Goal: Information Seeking & Learning: Learn about a topic

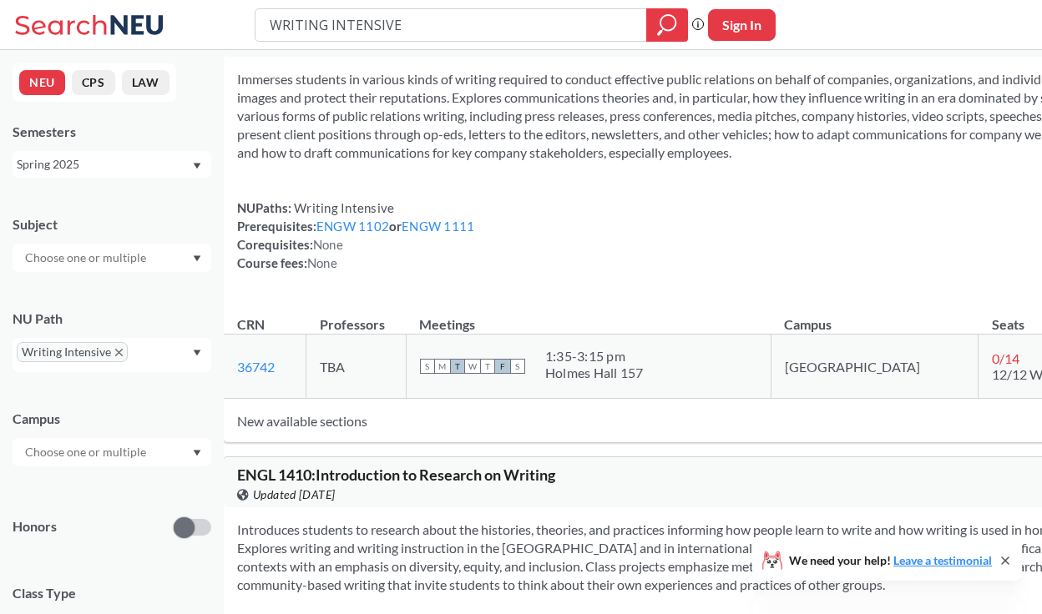
scroll to position [1236, 0]
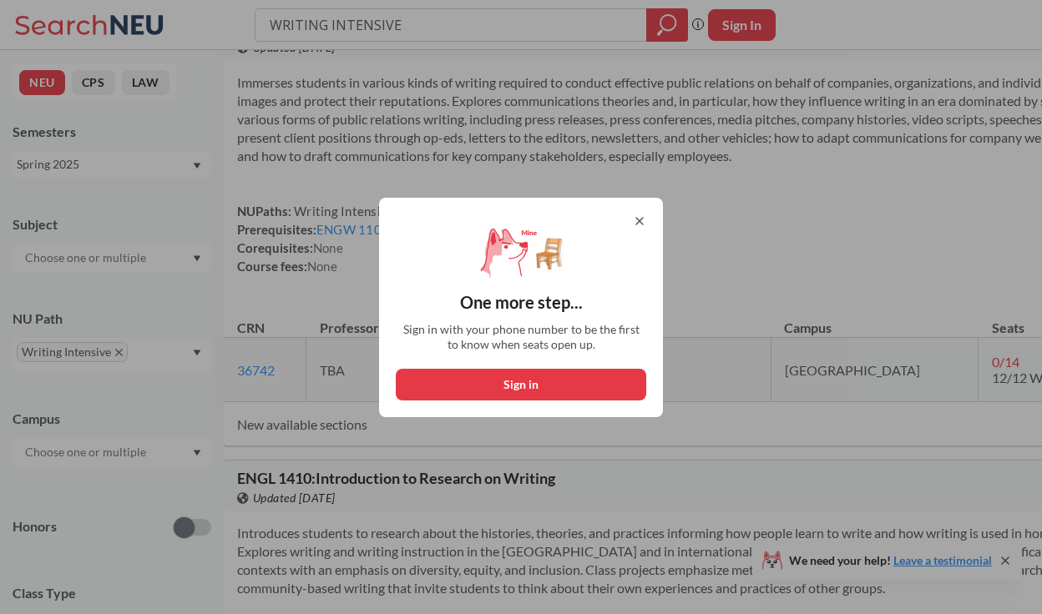
click at [573, 381] on button "Sign in" at bounding box center [521, 385] width 250 height 32
select select "US"
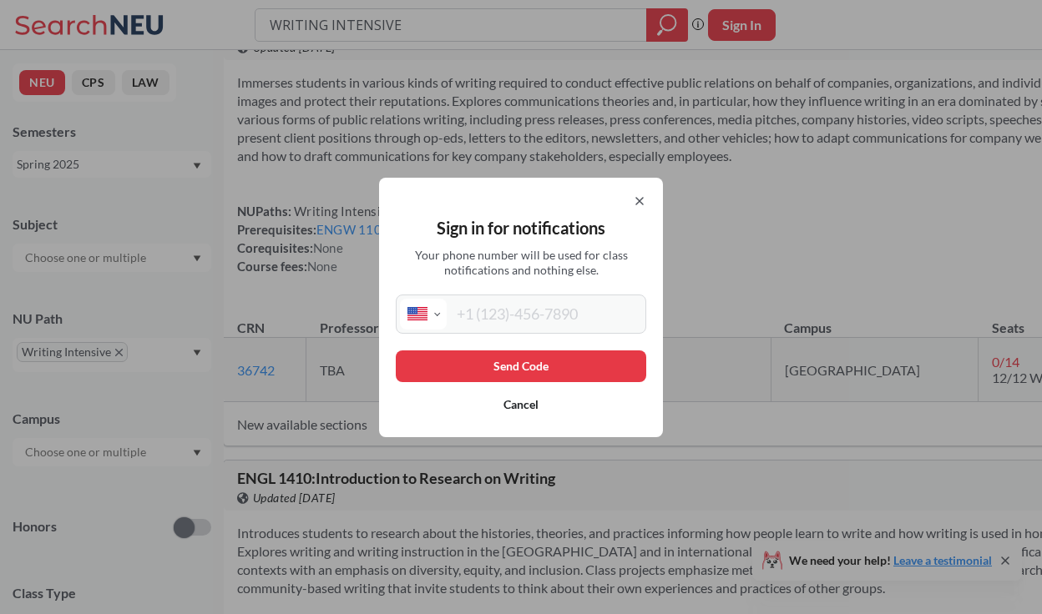
click at [569, 319] on input "tel" at bounding box center [544, 314] width 195 height 31
type input "[PHONE_NUMBER]"
click at [572, 361] on button "Send Code" at bounding box center [521, 367] width 250 height 32
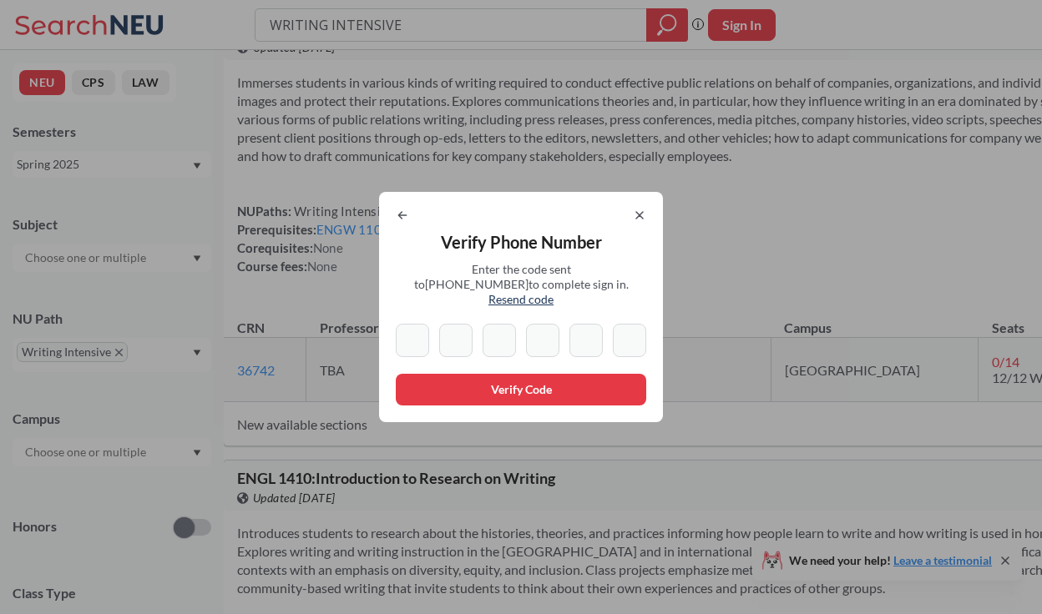
type input "7"
type input "1"
type input "5"
type input "0"
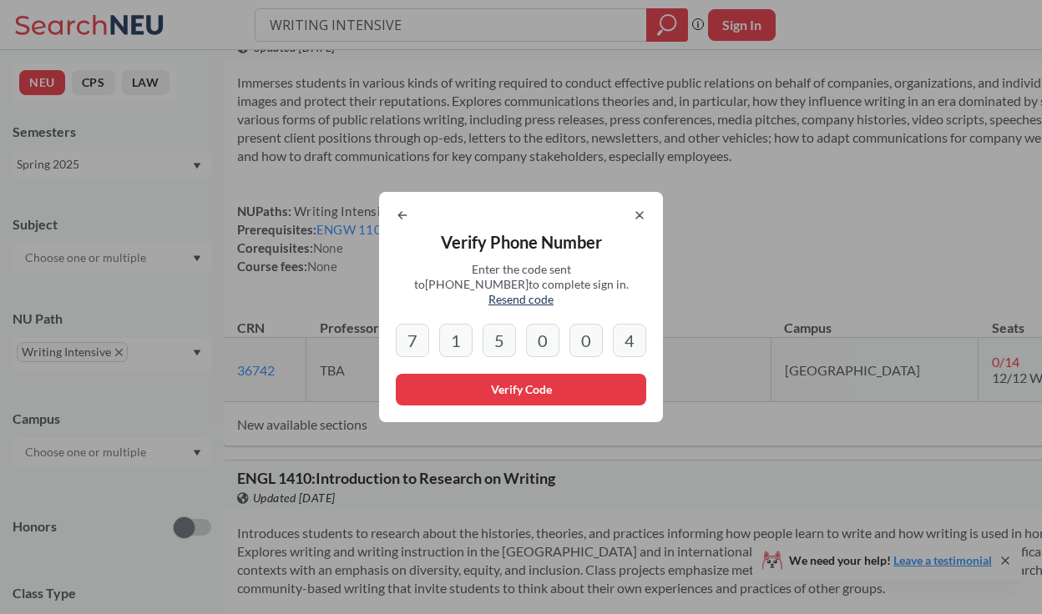
type input "4"
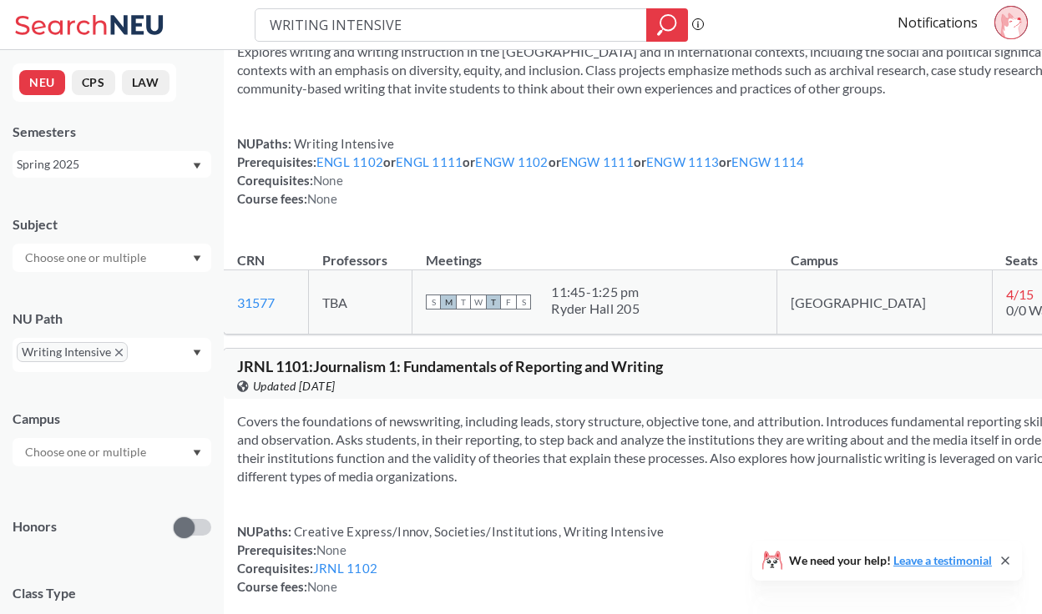
scroll to position [1733, 0]
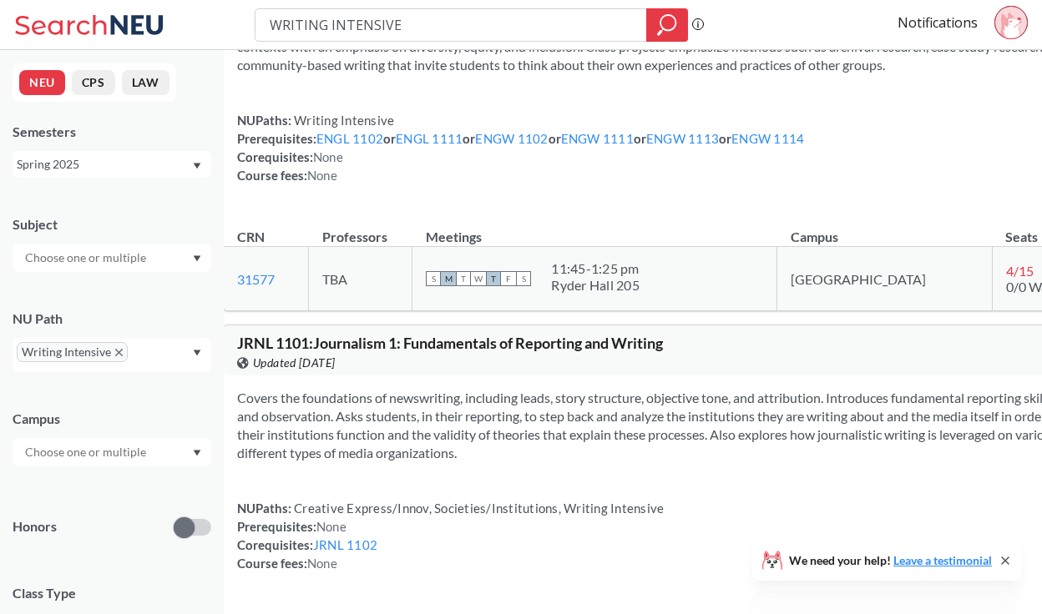
scroll to position [1745, 0]
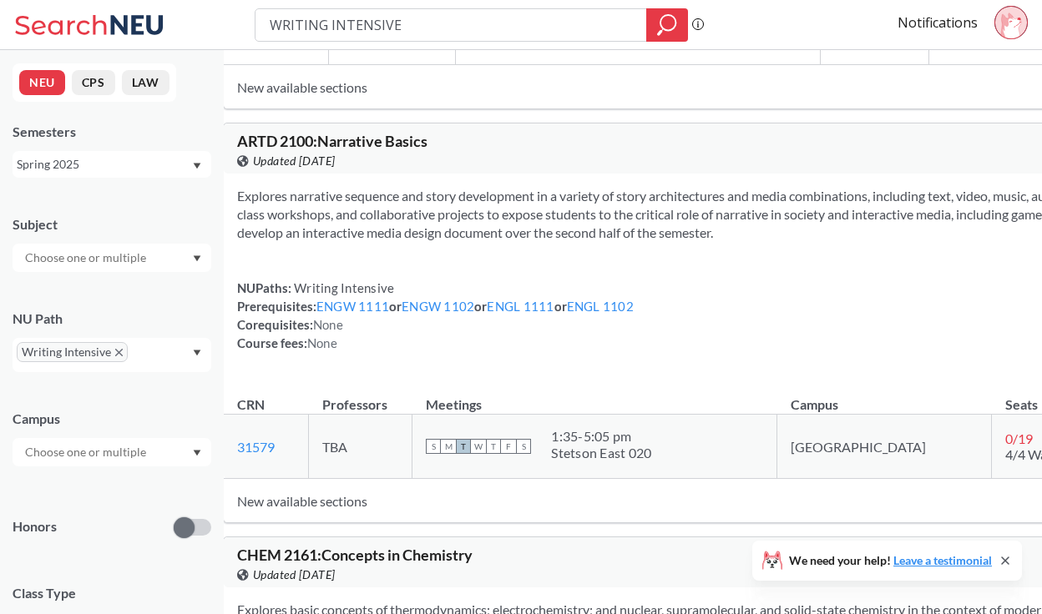
scroll to position [5531, 0]
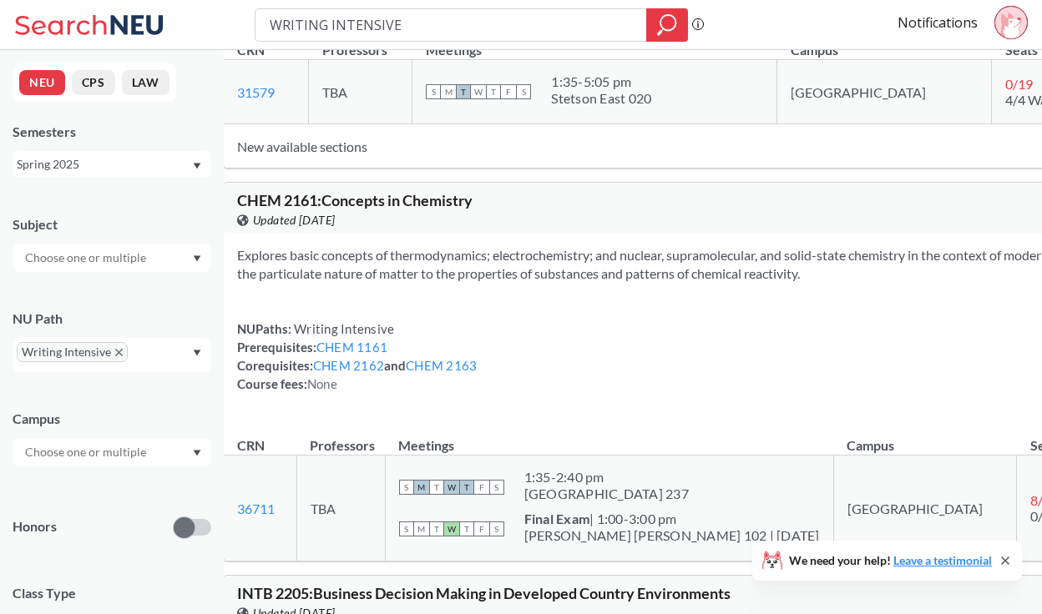
click at [188, 356] on div "Writing Intensive" at bounding box center [112, 355] width 199 height 34
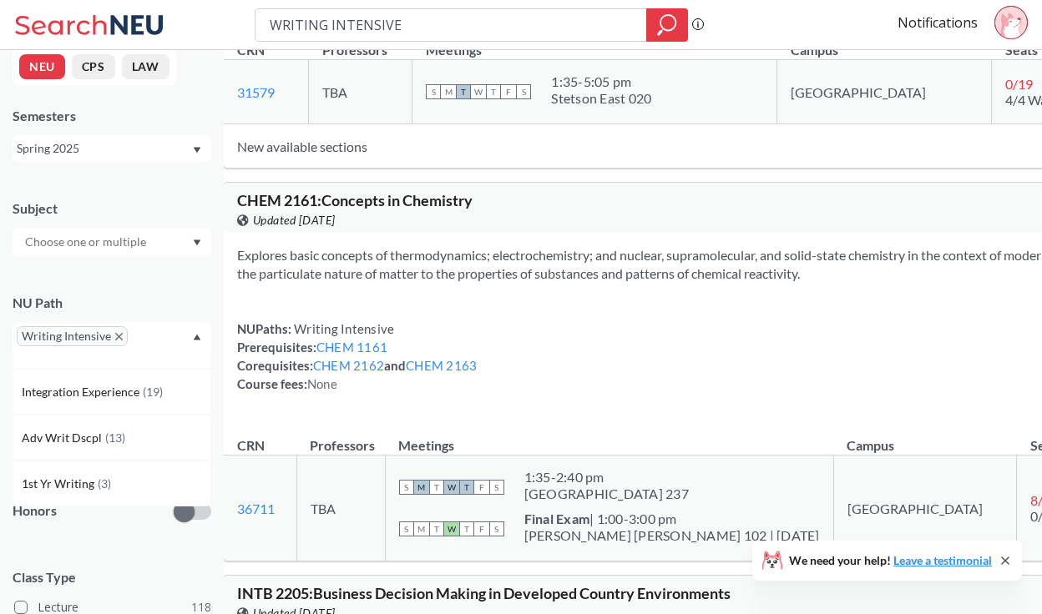
scroll to position [18, 0]
click at [136, 447] on div "Adv Writ Dscpl ( 13 )" at bounding box center [112, 436] width 199 height 46
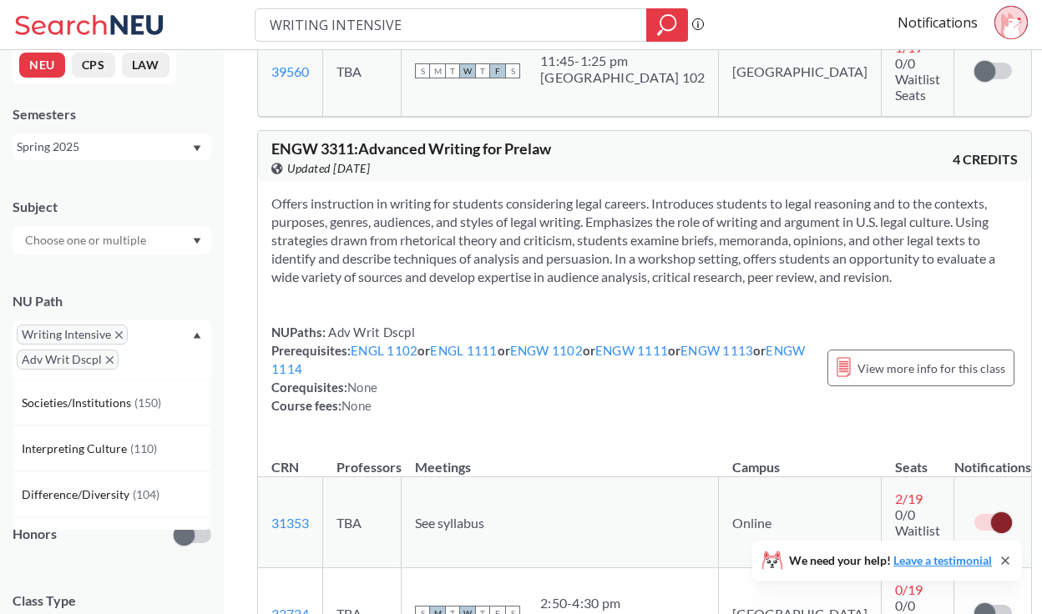
scroll to position [2113, 0]
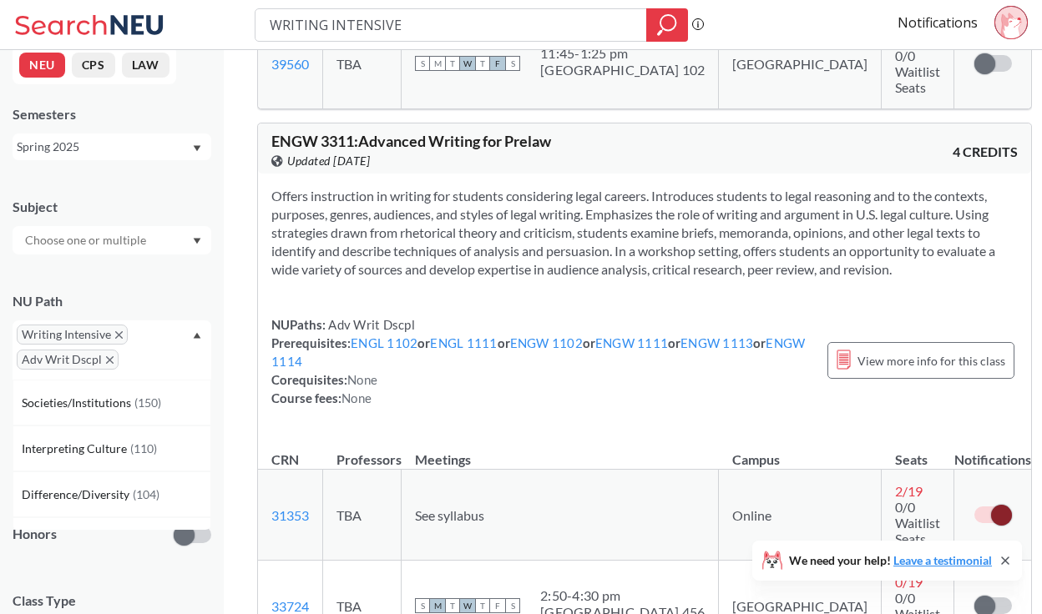
click at [991, 505] on span at bounding box center [1001, 515] width 21 height 21
click at [974, 507] on input "checkbox" at bounding box center [974, 507] width 0 height 0
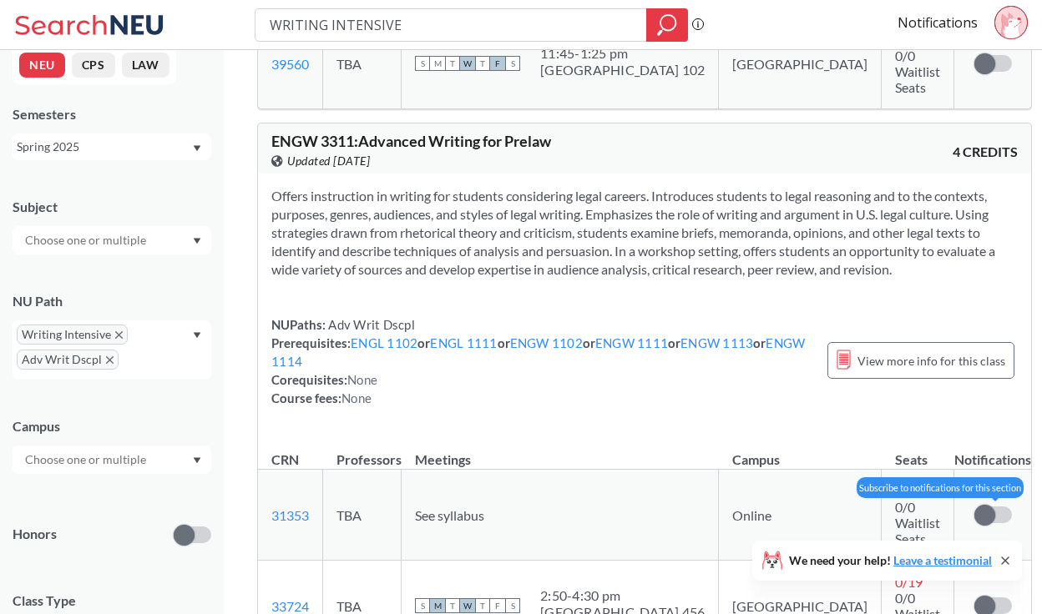
click at [974, 507] on label at bounding box center [993, 515] width 38 height 17
click at [974, 507] on input "checkbox" at bounding box center [974, 507] width 0 height 0
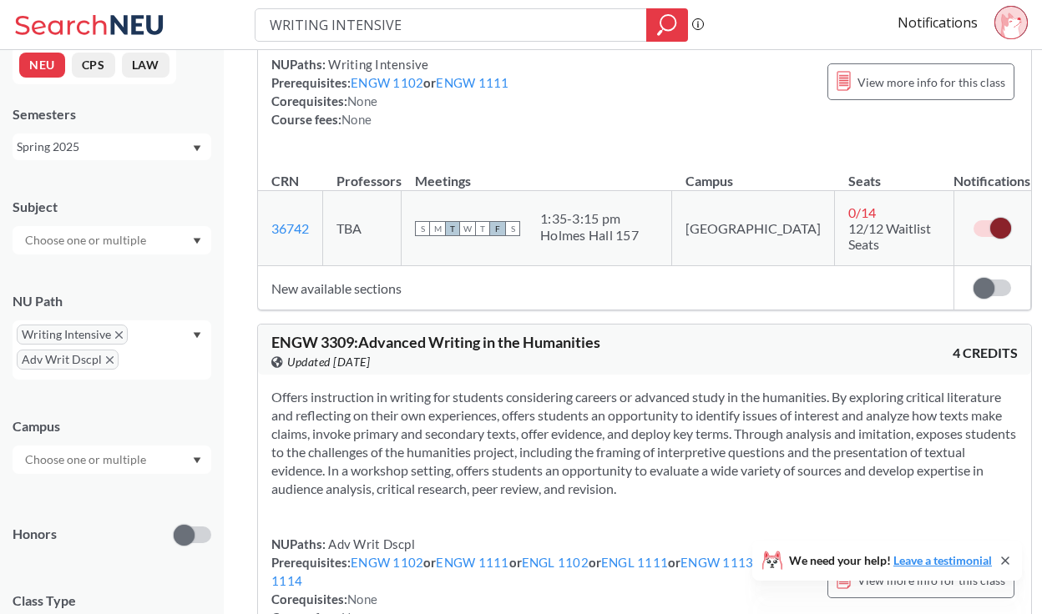
scroll to position [3067, 0]
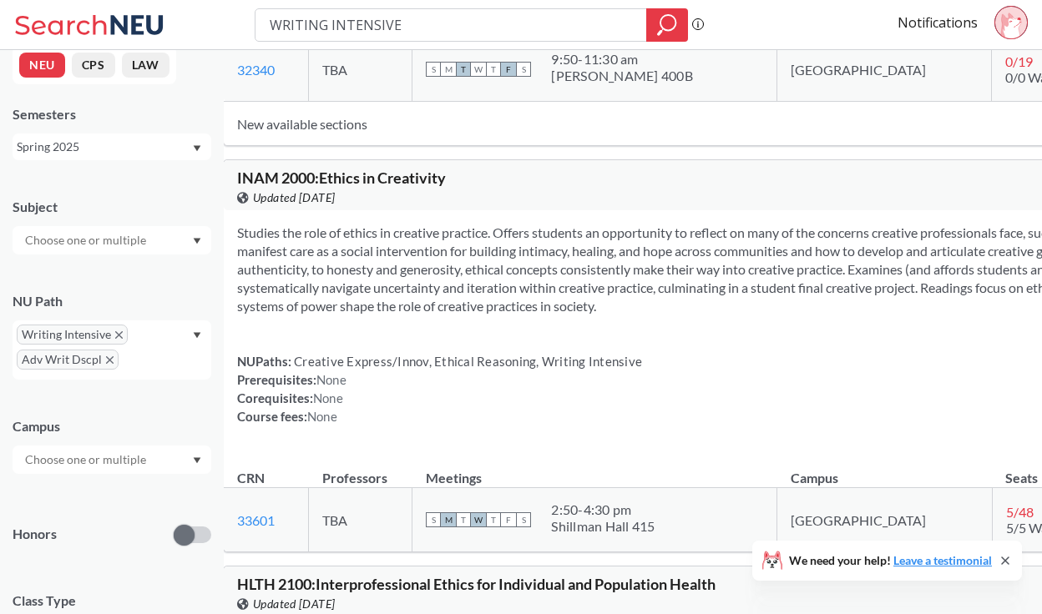
scroll to position [10454, 0]
click at [119, 331] on icon "X to remove pill" at bounding box center [119, 335] width 8 height 8
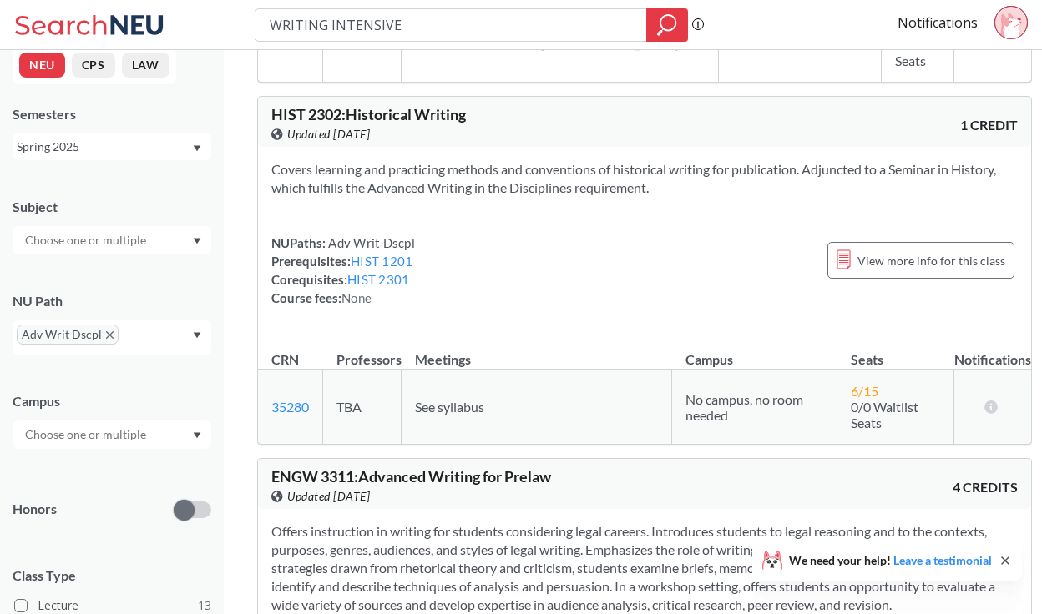
scroll to position [469, 0]
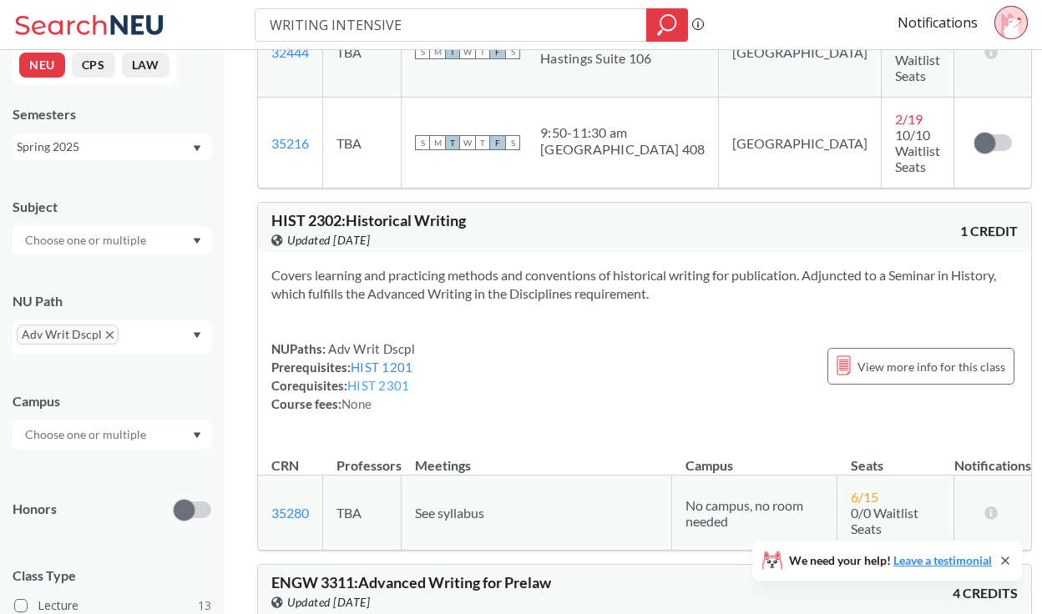
click at [398, 378] on link "HIST 2301" at bounding box center [378, 385] width 62 height 15
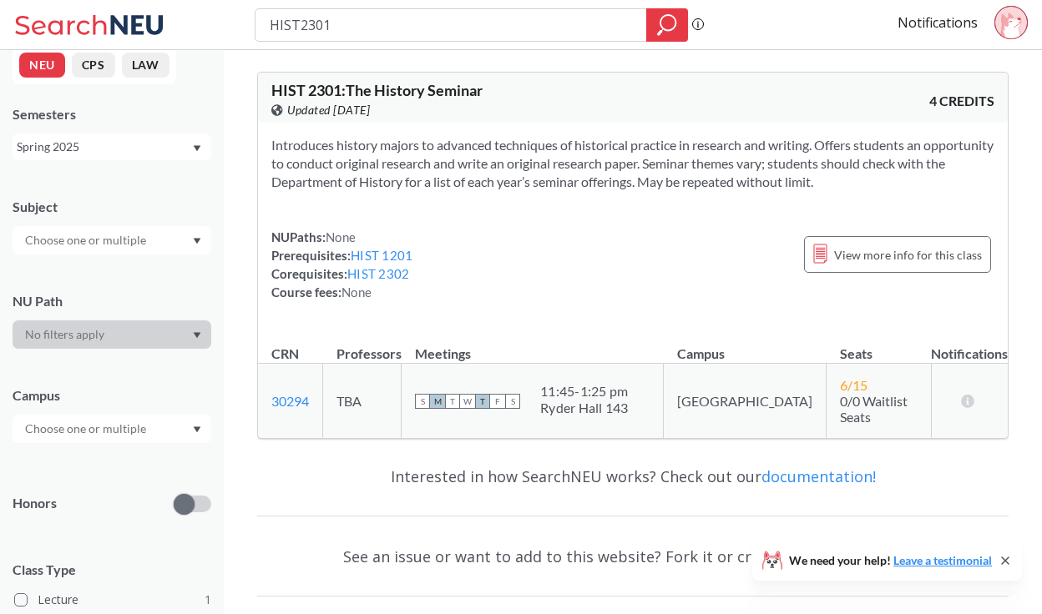
type input "WRITING INTENSIVE"
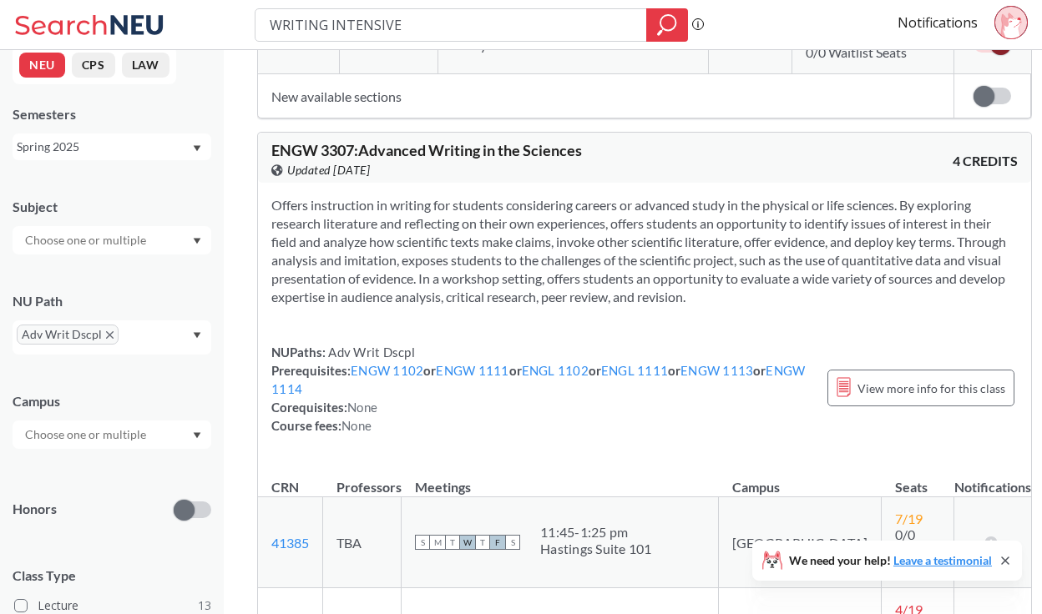
scroll to position [1973, 0]
